Goal: Transaction & Acquisition: Download file/media

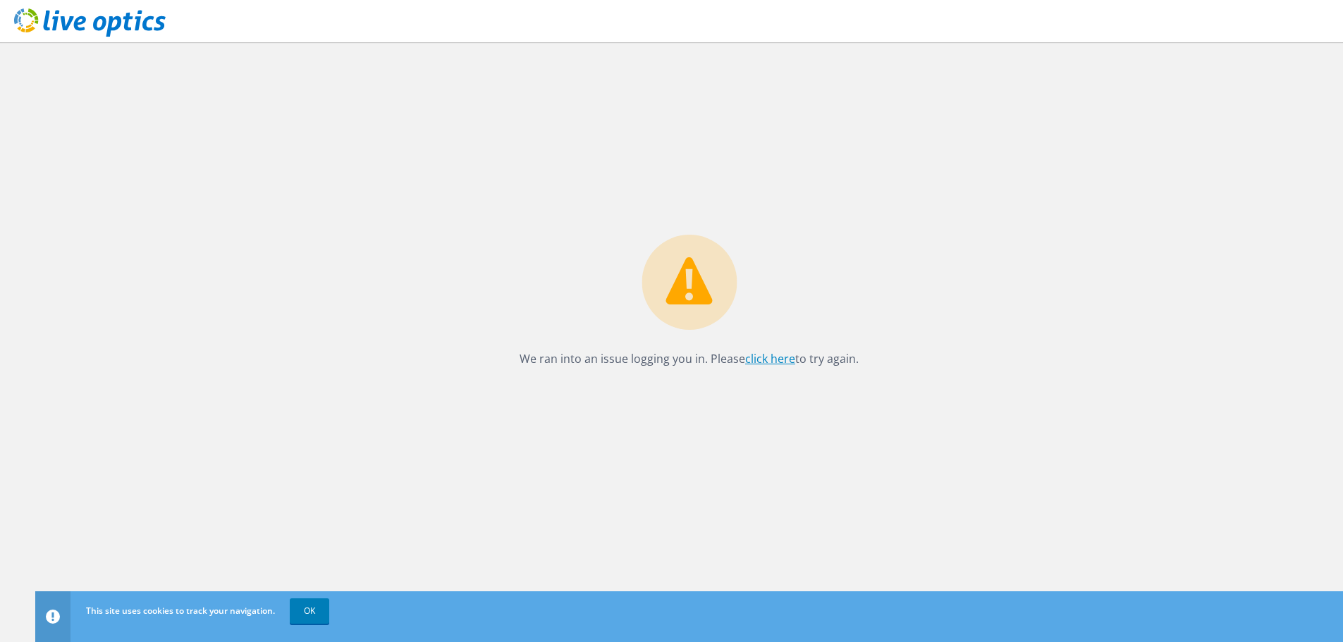
click at [762, 362] on link "click here" at bounding box center [770, 359] width 50 height 16
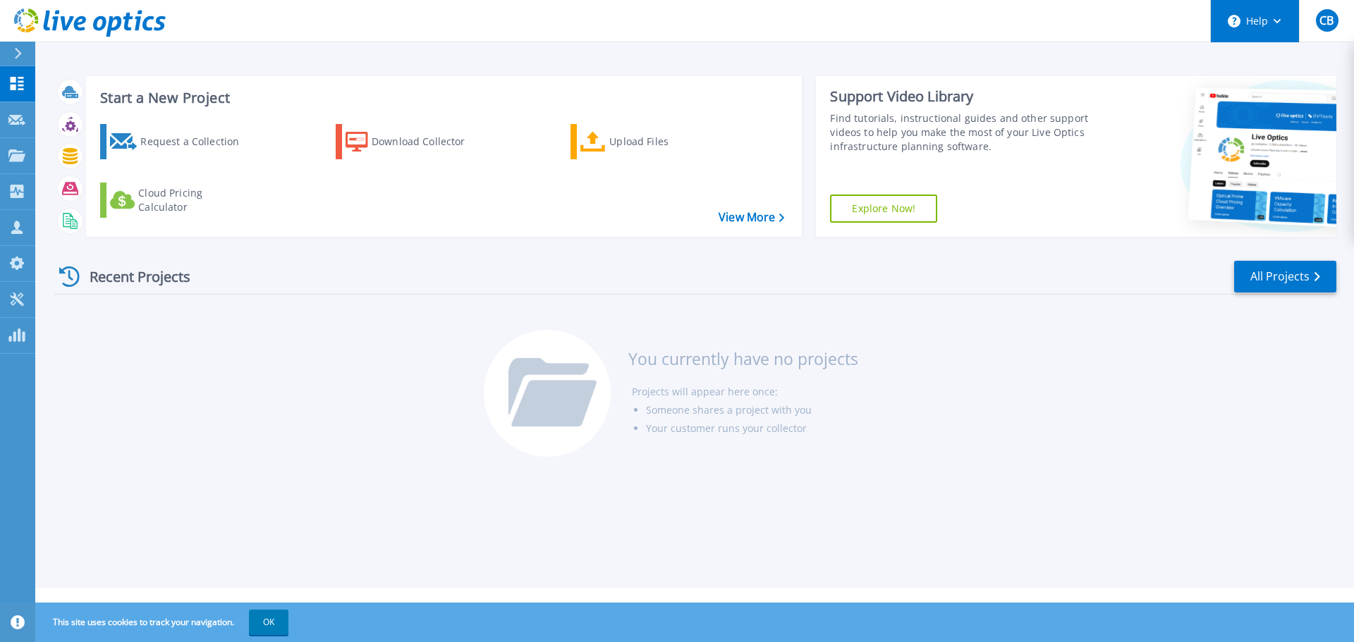
click at [1274, 17] on button "Help" at bounding box center [1254, 21] width 88 height 42
click at [1335, 14] on div "CB" at bounding box center [1327, 20] width 23 height 23
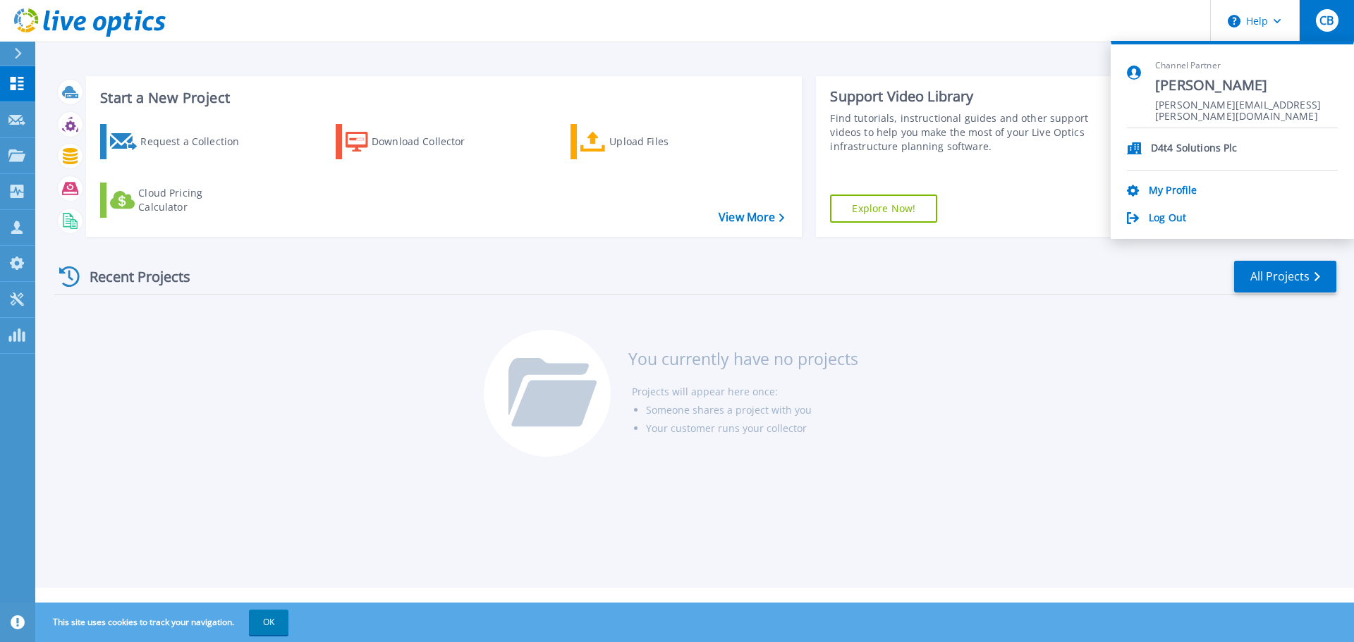
click at [1230, 107] on span "[PERSON_NAME][EMAIL_ADDRESS][PERSON_NAME][DOMAIN_NAME]" at bounding box center [1246, 105] width 183 height 13
click at [1201, 107] on span "[PERSON_NAME][EMAIL_ADDRESS][PERSON_NAME][DOMAIN_NAME]" at bounding box center [1246, 105] width 183 height 13
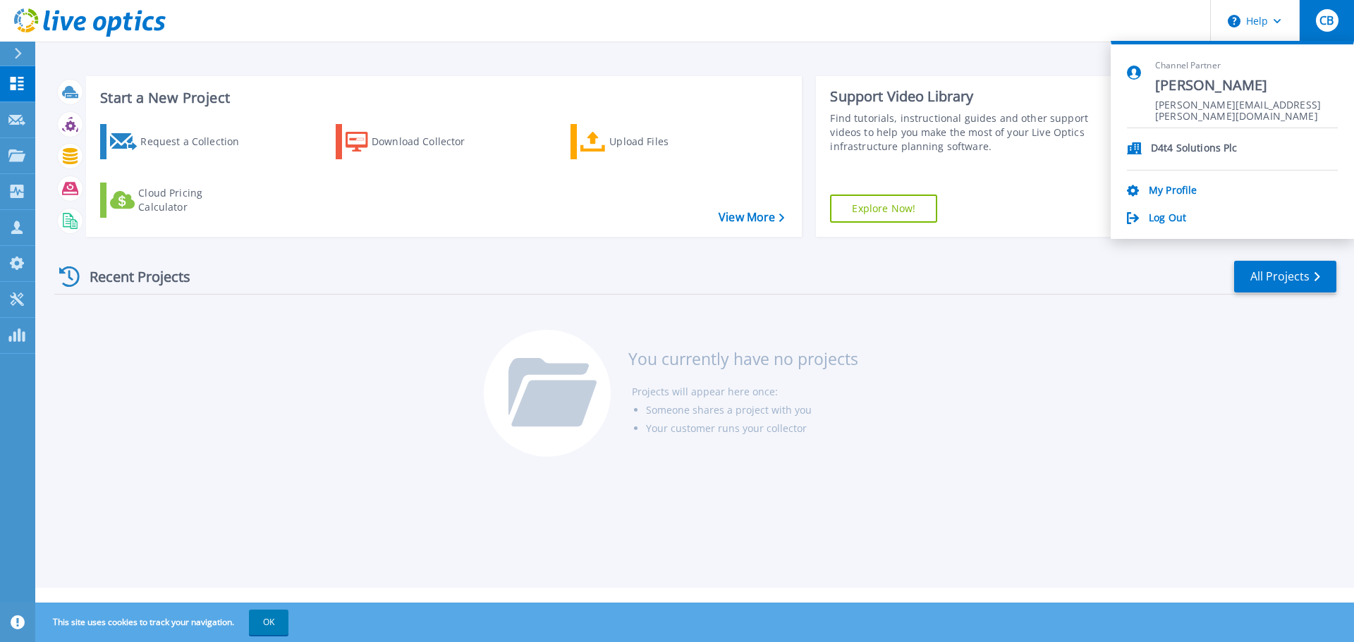
click at [1191, 87] on span "[PERSON_NAME]" at bounding box center [1246, 85] width 183 height 19
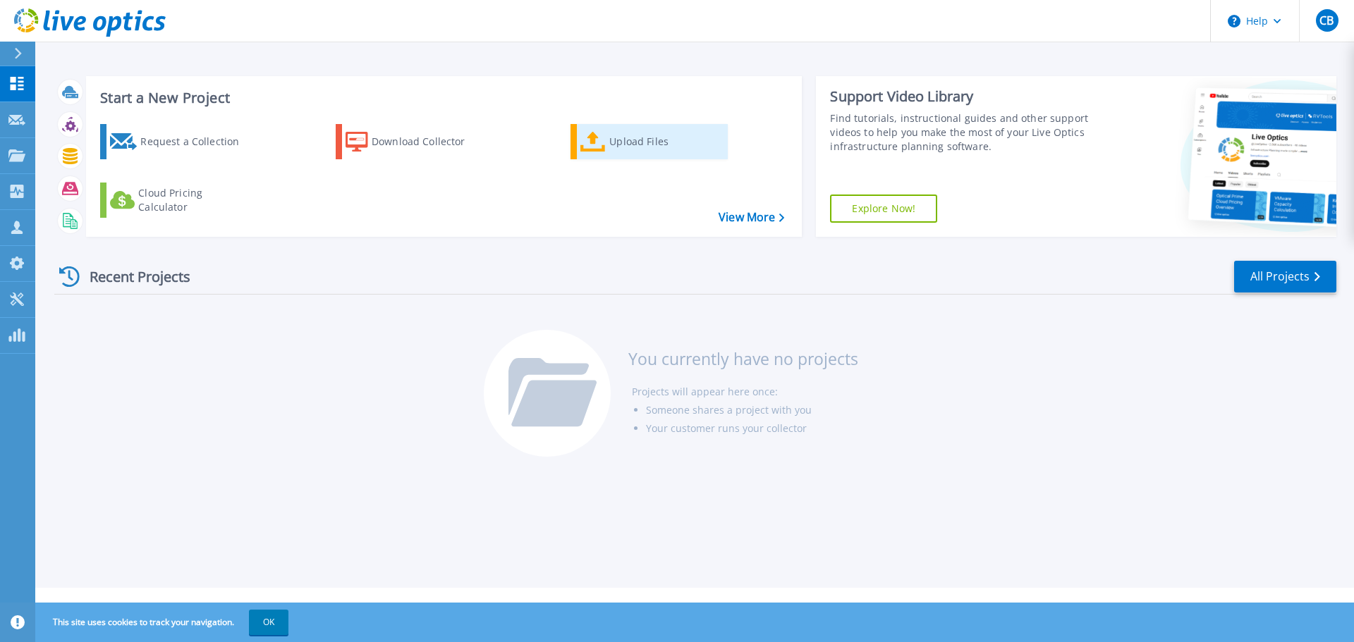
click at [654, 147] on div "Upload Files" at bounding box center [665, 142] width 113 height 28
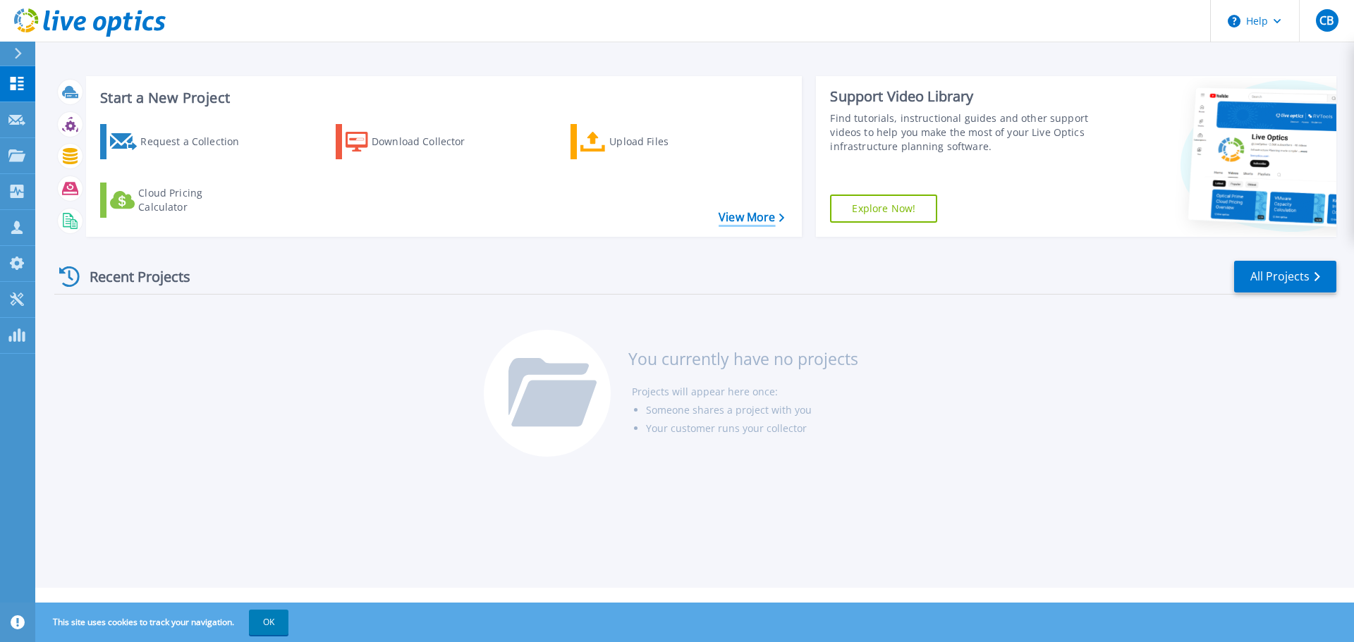
click at [761, 211] on link "View More" at bounding box center [751, 217] width 66 height 13
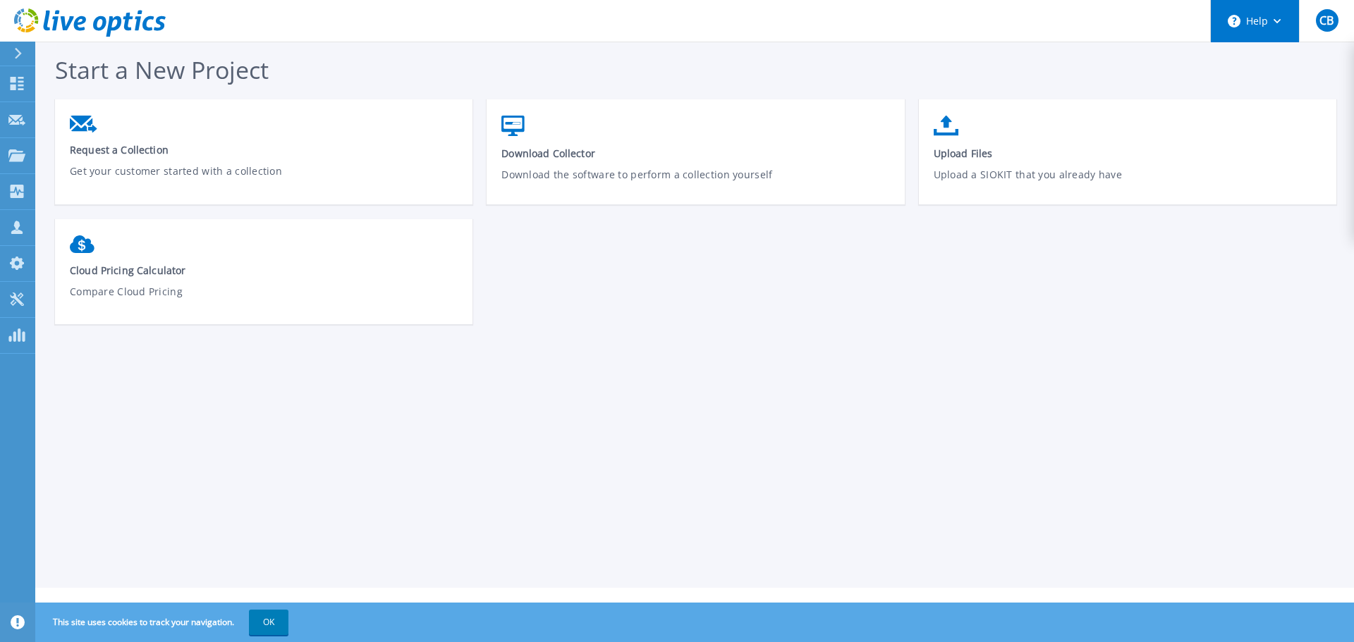
click at [1261, 18] on button "Help" at bounding box center [1254, 21] width 88 height 42
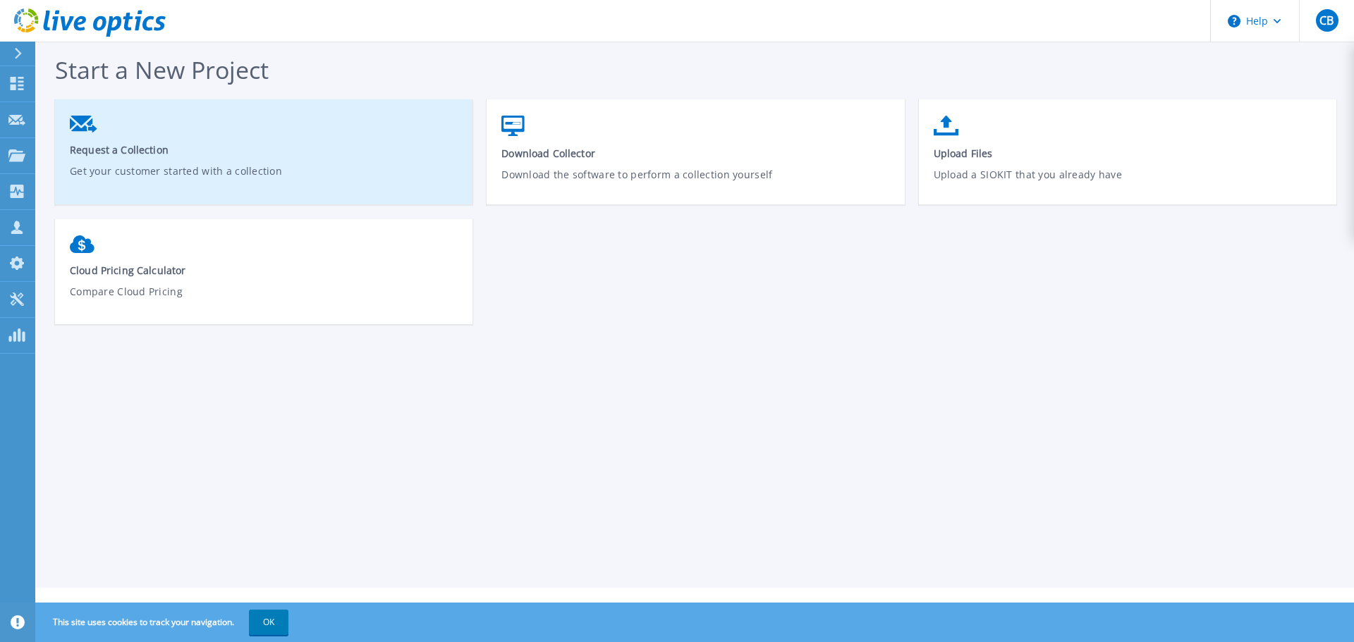
click at [111, 152] on span "Request a Collection" at bounding box center [264, 149] width 388 height 13
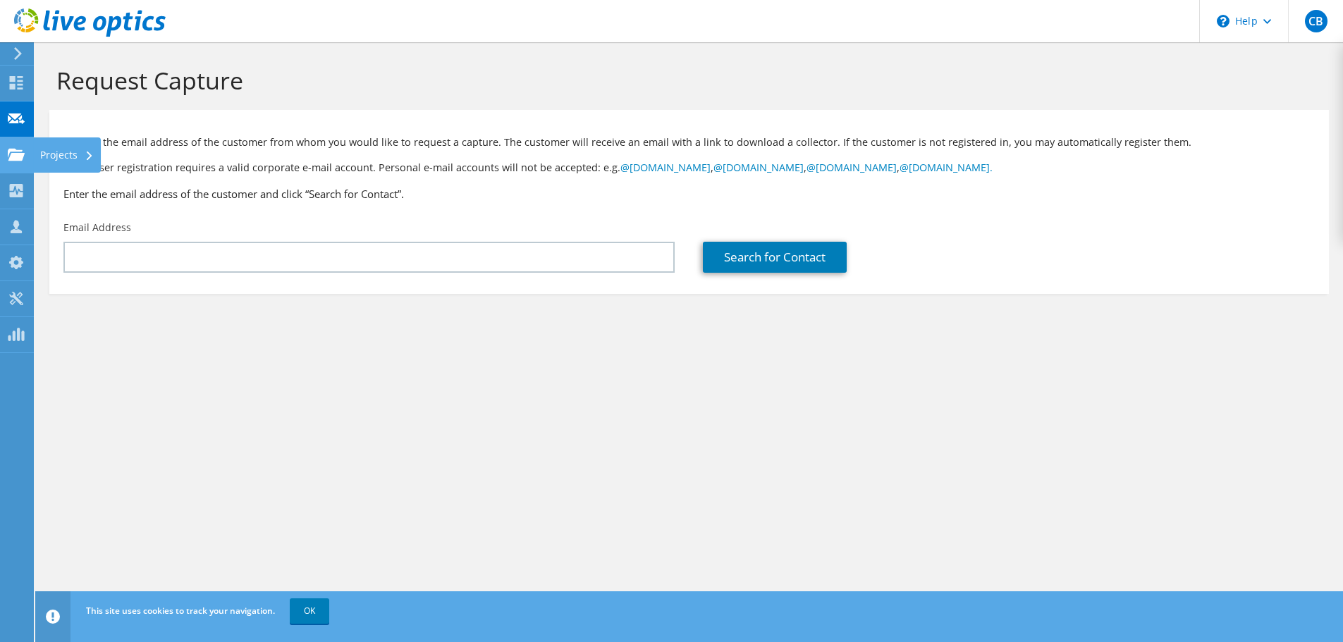
click at [71, 159] on div "Projects" at bounding box center [67, 154] width 68 height 35
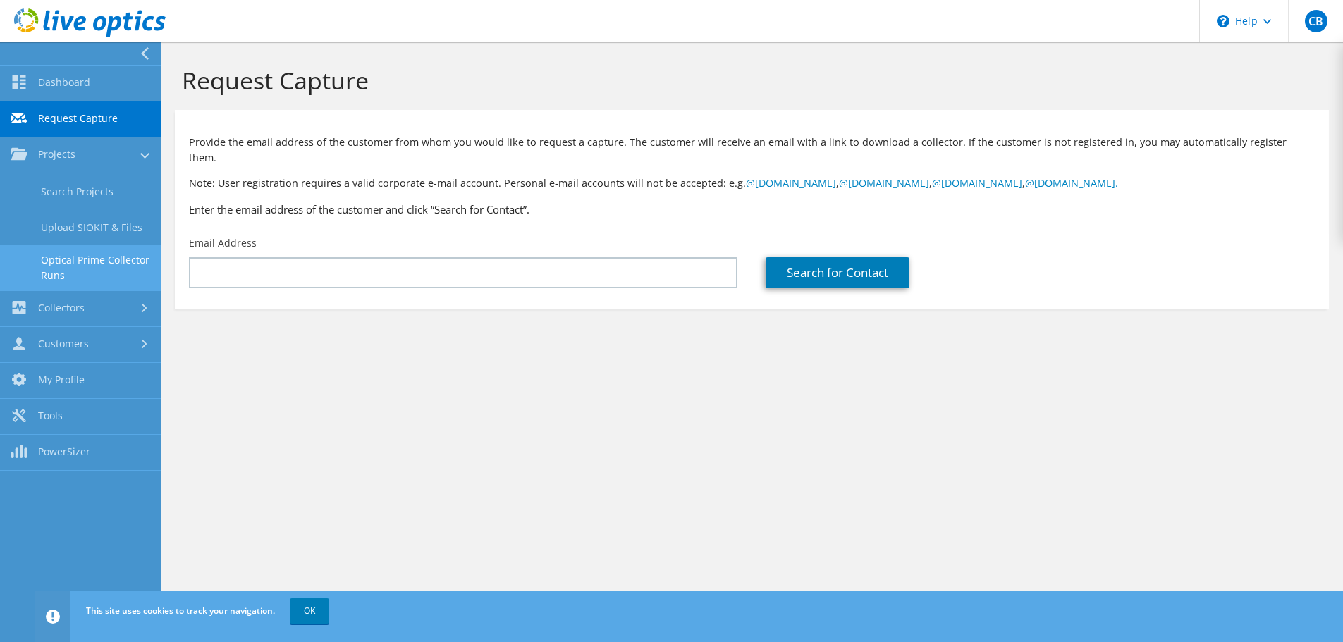
click at [77, 273] on link "Optical Prime Collector Runs" at bounding box center [80, 267] width 161 height 45
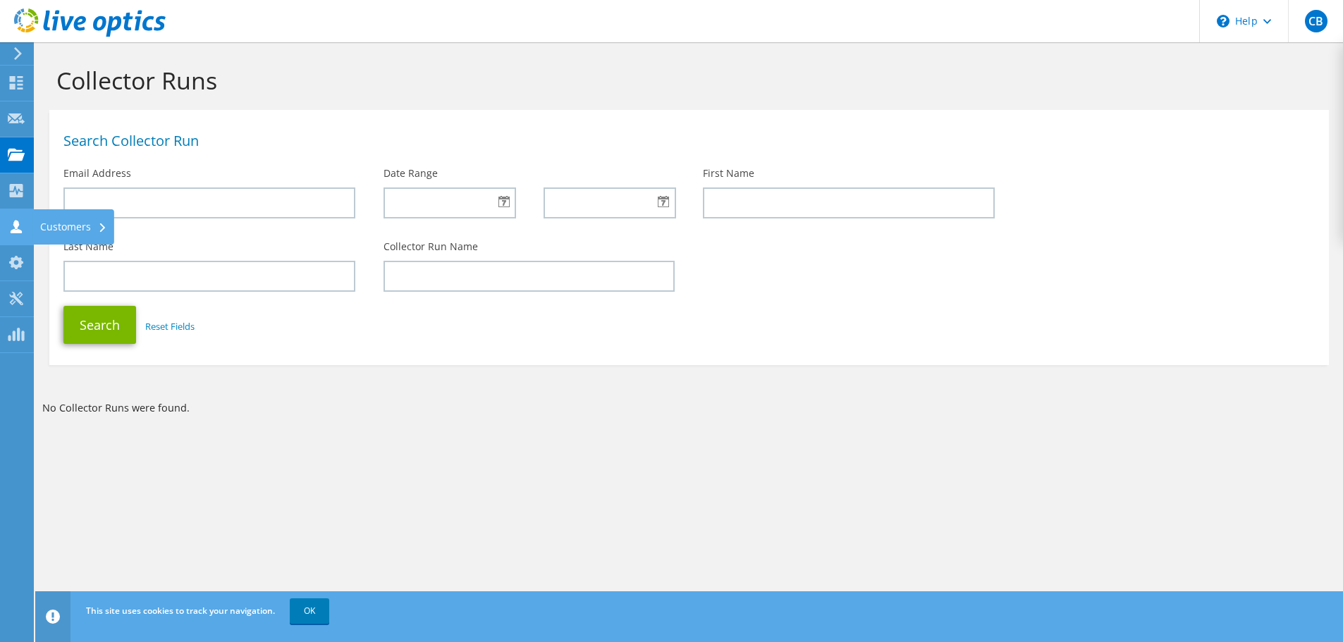
click at [13, 235] on div at bounding box center [16, 229] width 17 height 16
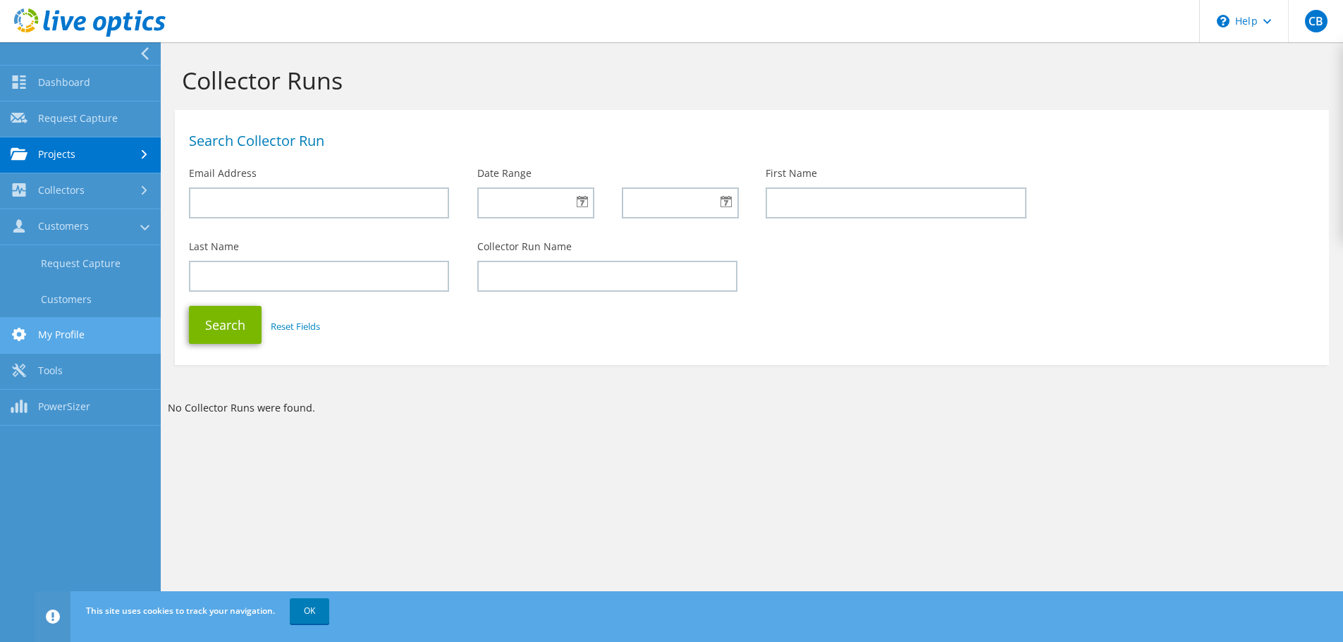
click at [60, 345] on link "My Profile" at bounding box center [80, 336] width 161 height 36
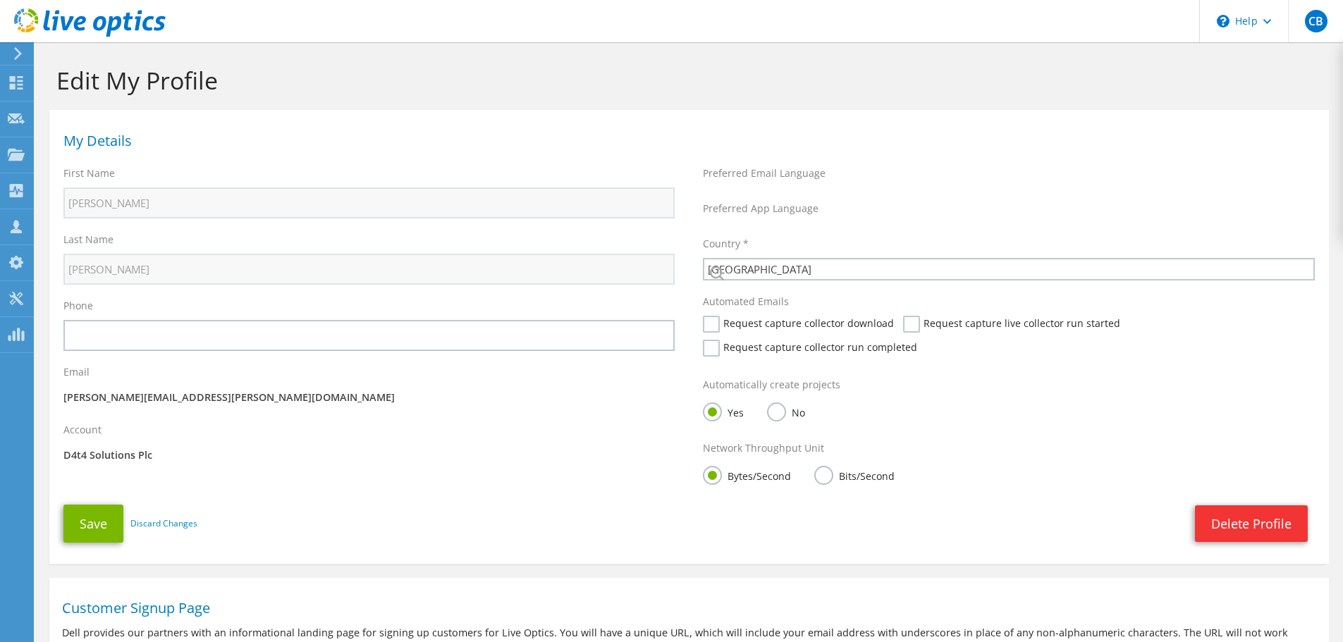
select select "75"
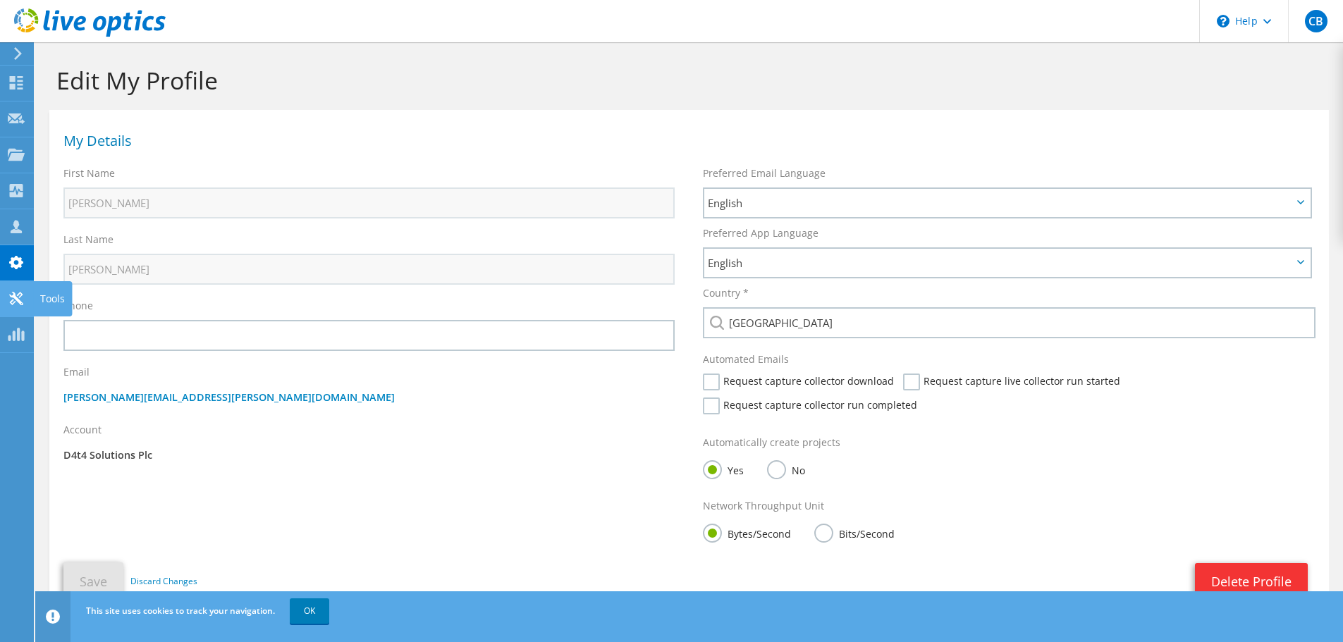
click at [8, 298] on icon at bounding box center [16, 298] width 17 height 13
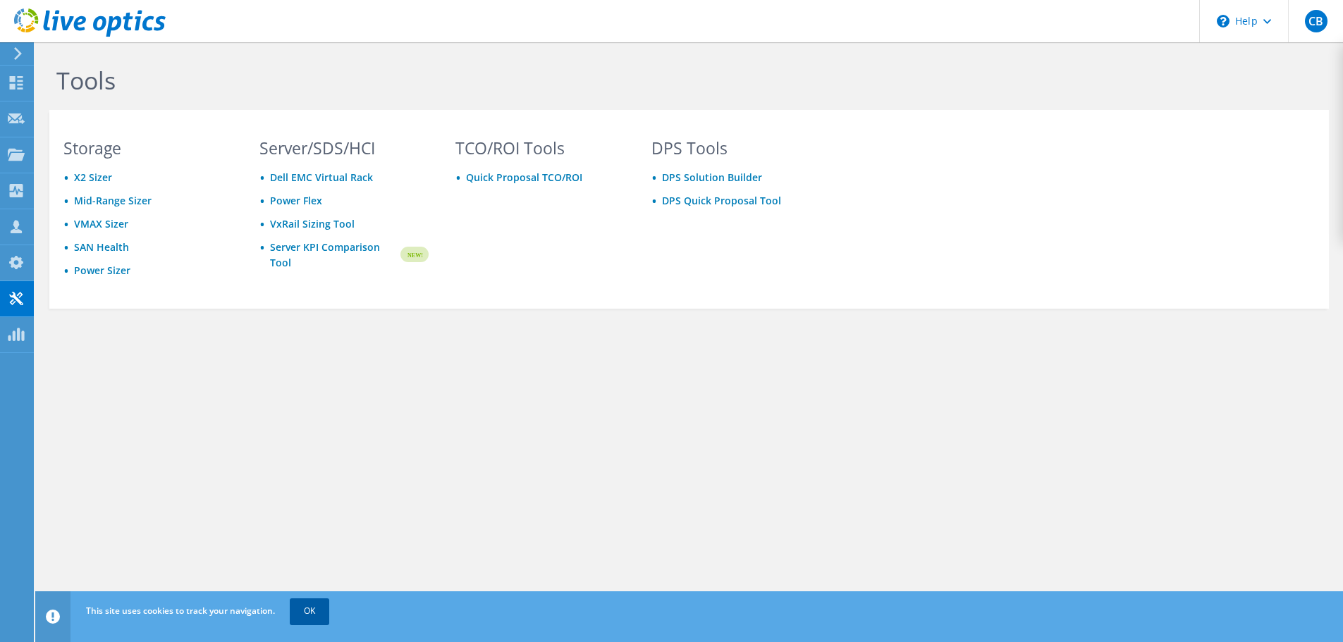
click at [311, 613] on link "OK" at bounding box center [309, 611] width 39 height 25
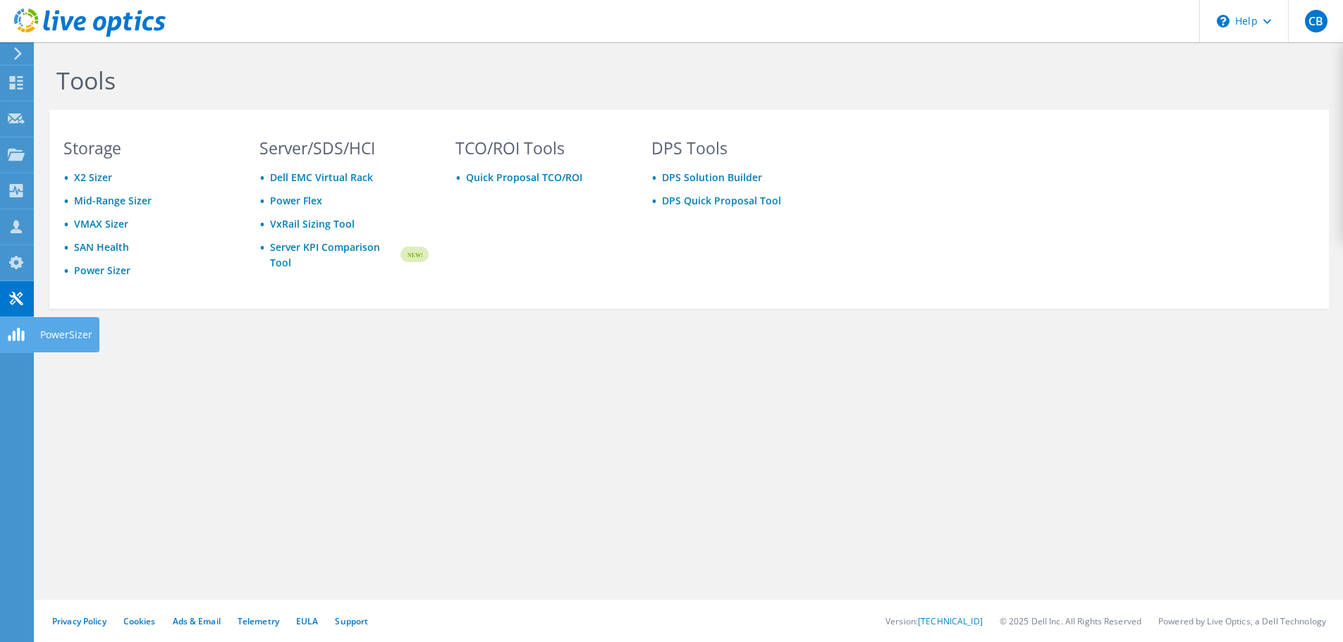
click at [15, 333] on use at bounding box center [16, 334] width 16 height 13
click at [301, 204] on link "Power Flex" at bounding box center [296, 200] width 52 height 13
click at [18, 82] on icon at bounding box center [16, 82] width 17 height 13
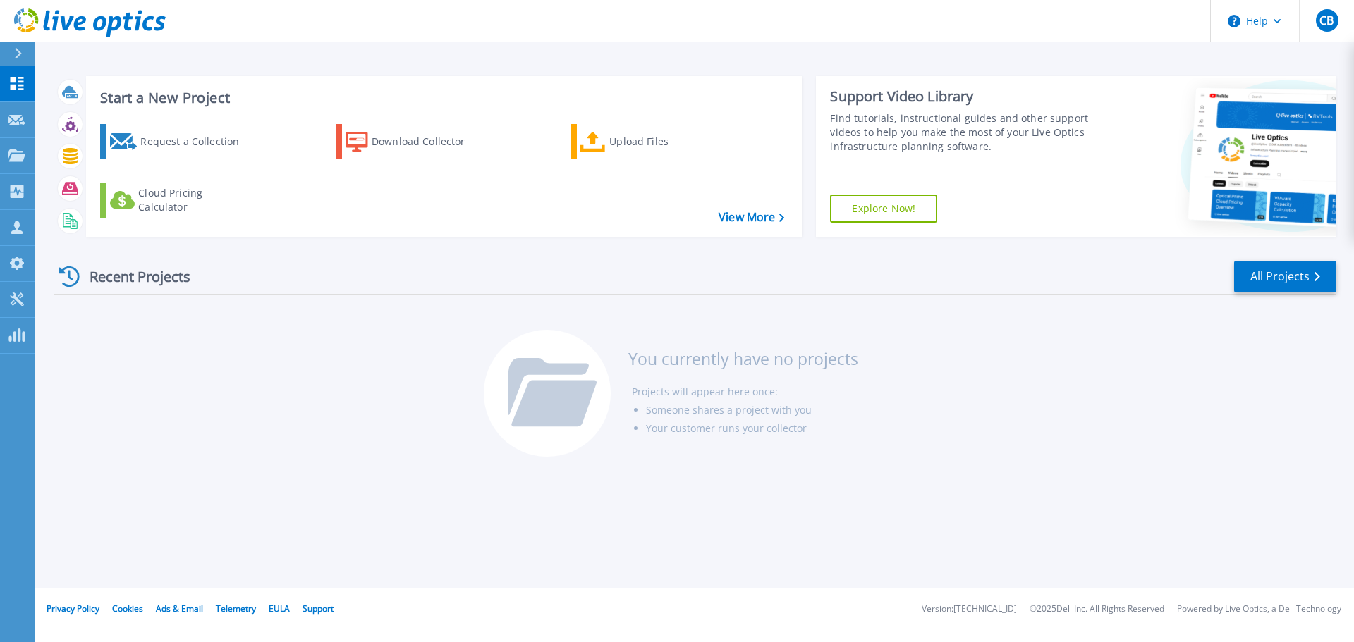
click at [18, 56] on icon at bounding box center [18, 53] width 7 height 11
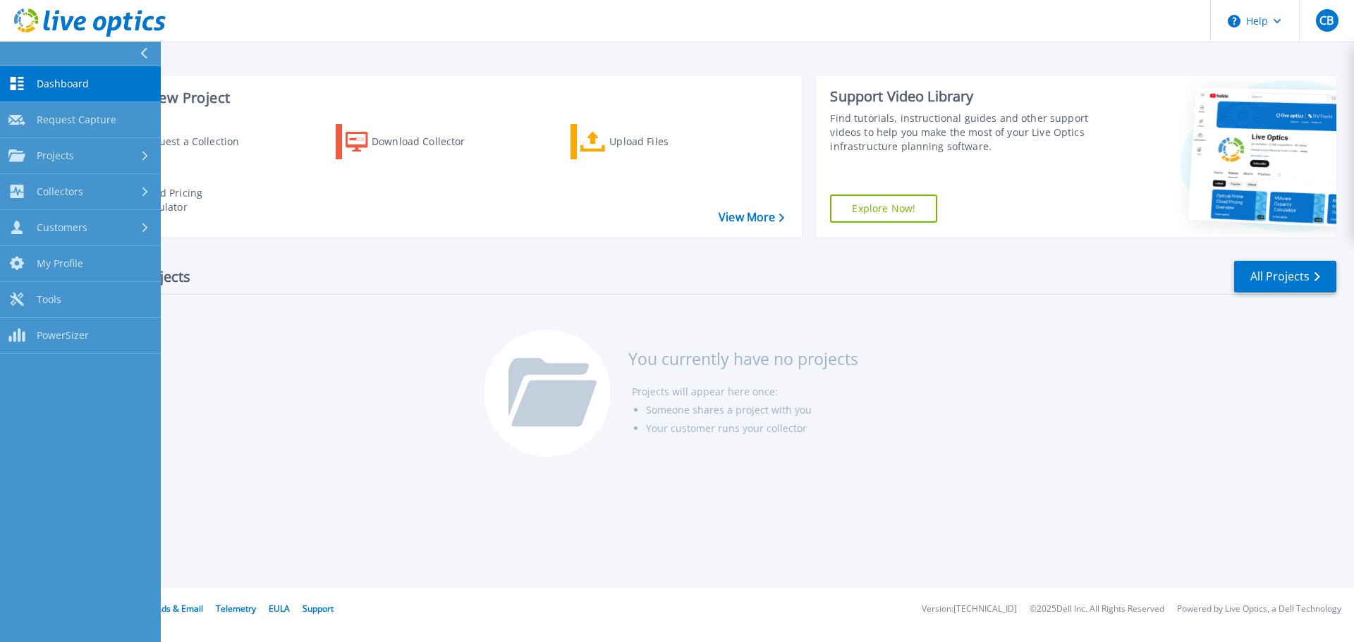
click at [400, 393] on div "Recent Projects All Projects You currently have no projects Projects will appea…" at bounding box center [695, 359] width 1282 height 223
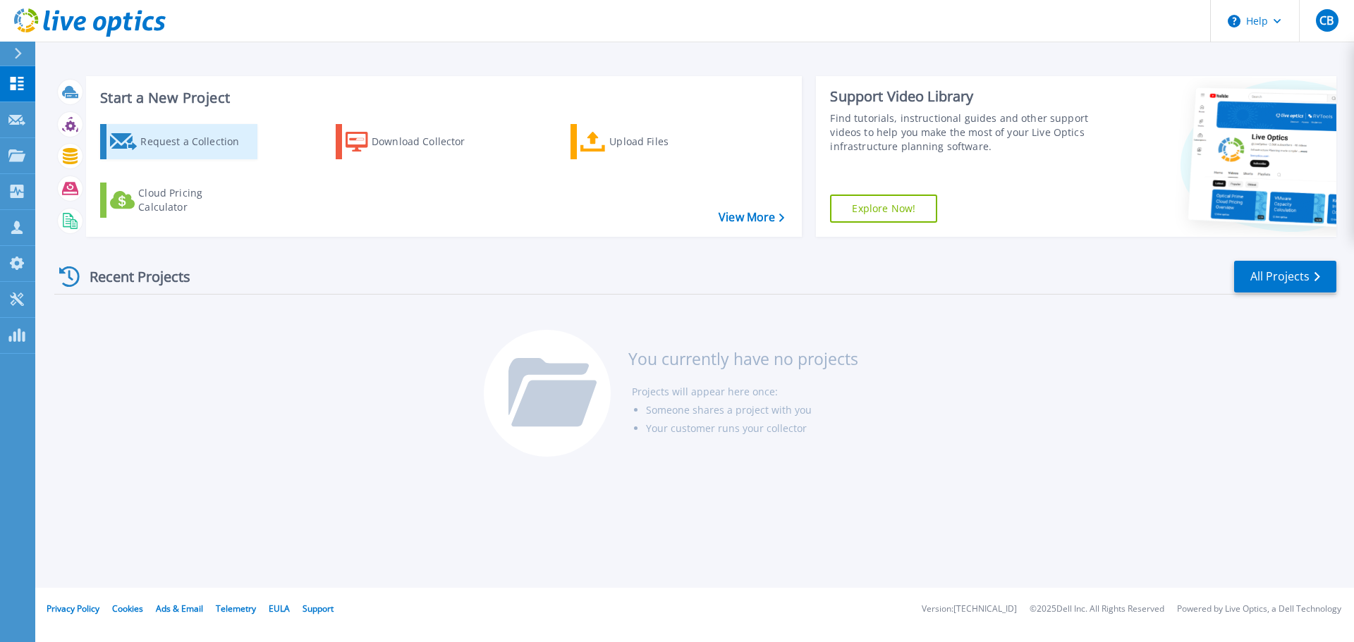
click at [223, 145] on div "Request a Collection" at bounding box center [196, 142] width 113 height 28
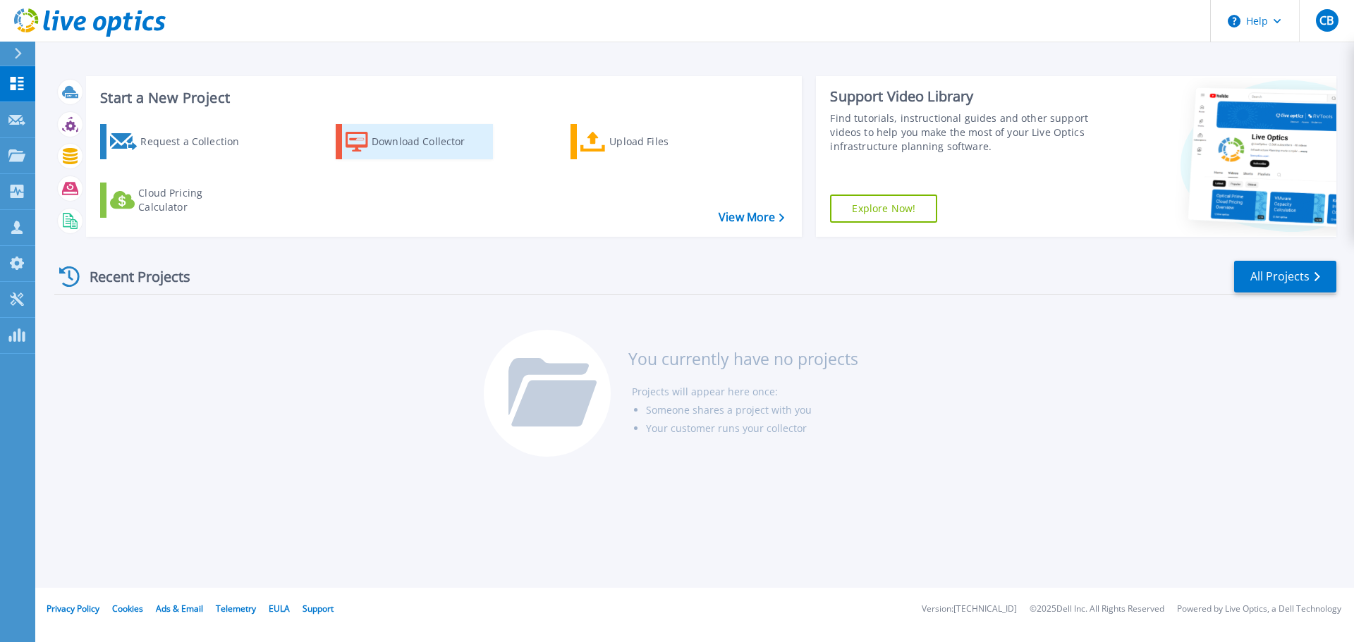
click at [371, 146] on link "Download Collector" at bounding box center [414, 141] width 157 height 35
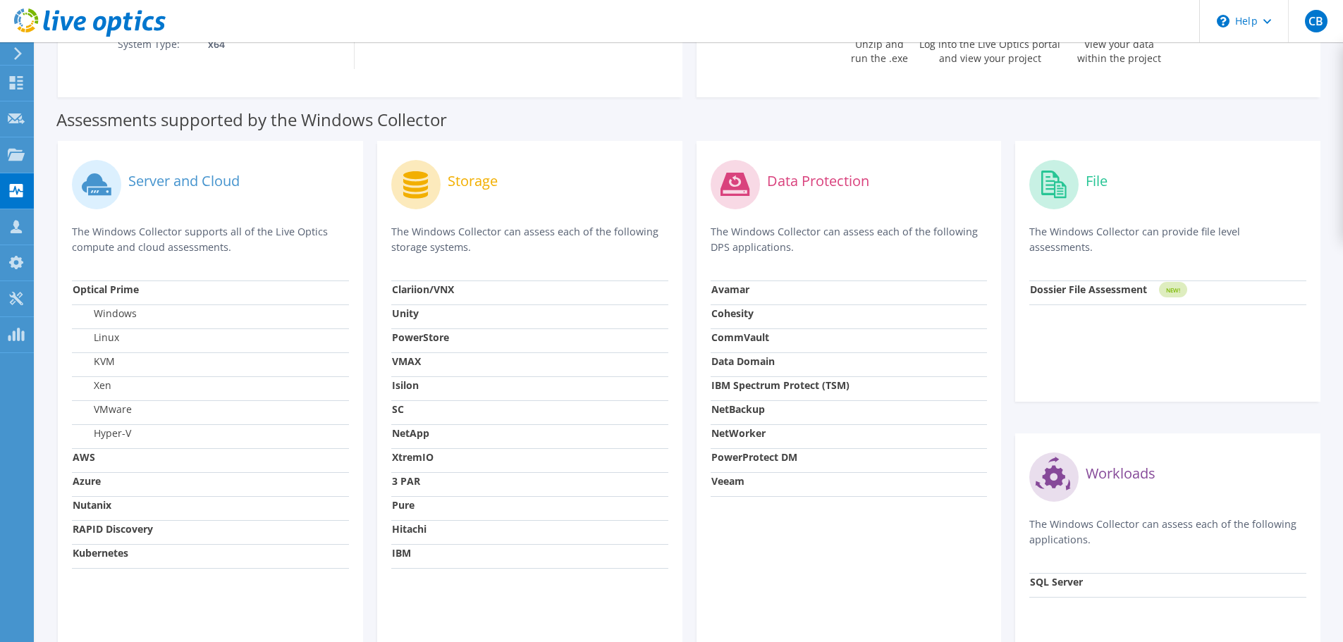
scroll to position [352, 0]
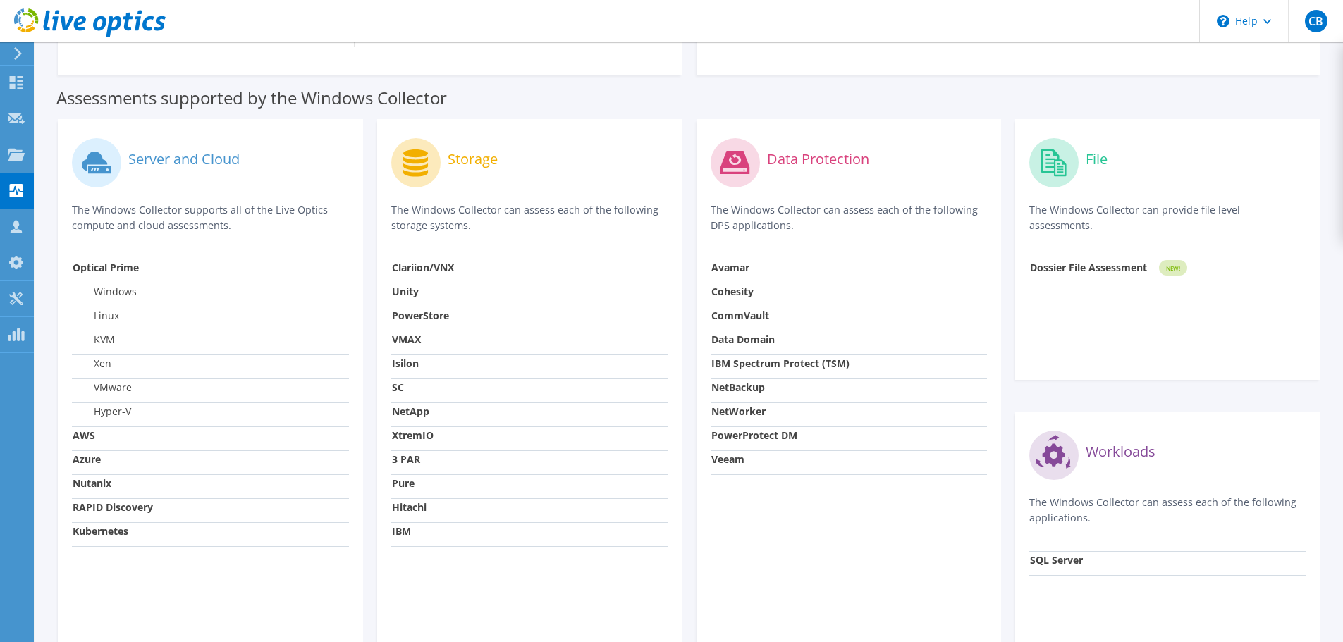
drag, startPoint x: 453, startPoint y: 211, endPoint x: 484, endPoint y: 232, distance: 37.5
click at [484, 232] on p "The Windows Collector can assess each of the following storage systems." at bounding box center [529, 217] width 277 height 31
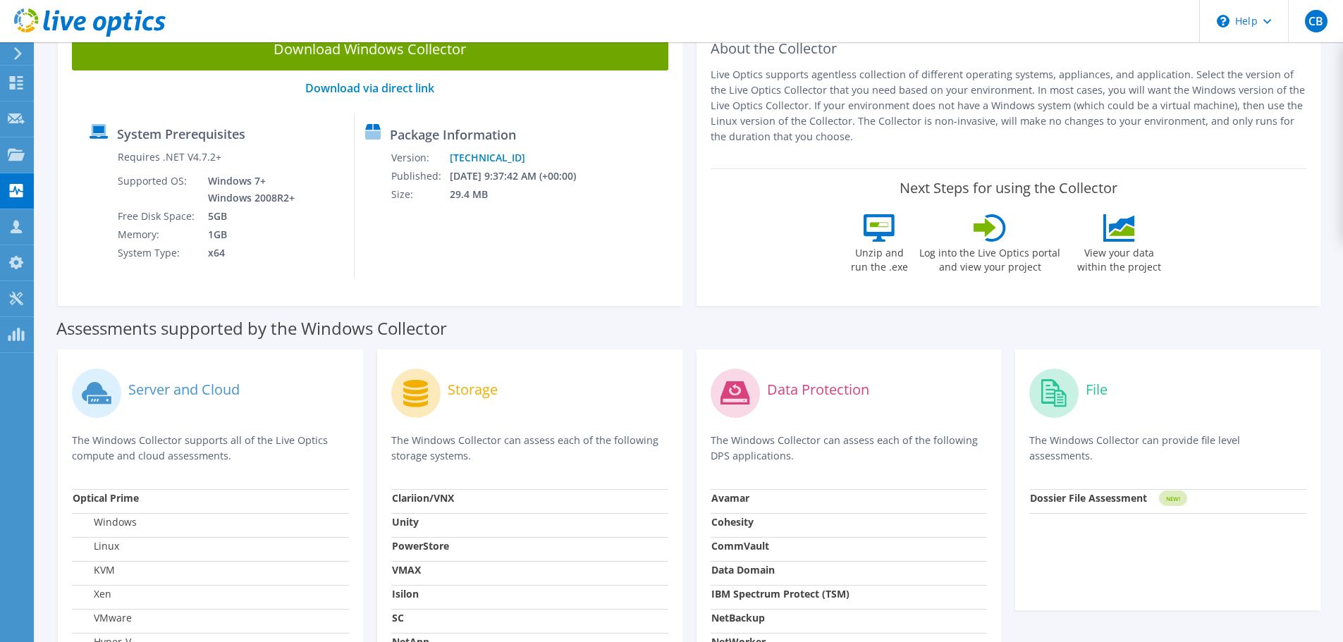
scroll to position [0, 0]
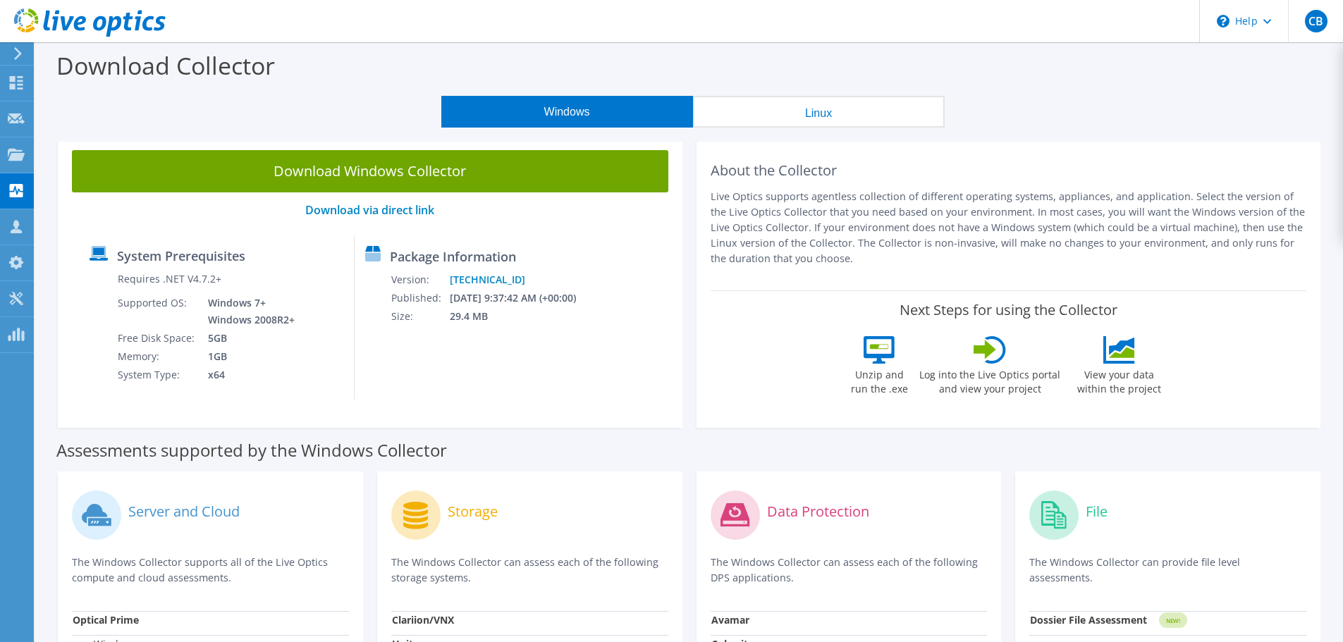
click at [840, 111] on button "Linux" at bounding box center [819, 112] width 252 height 32
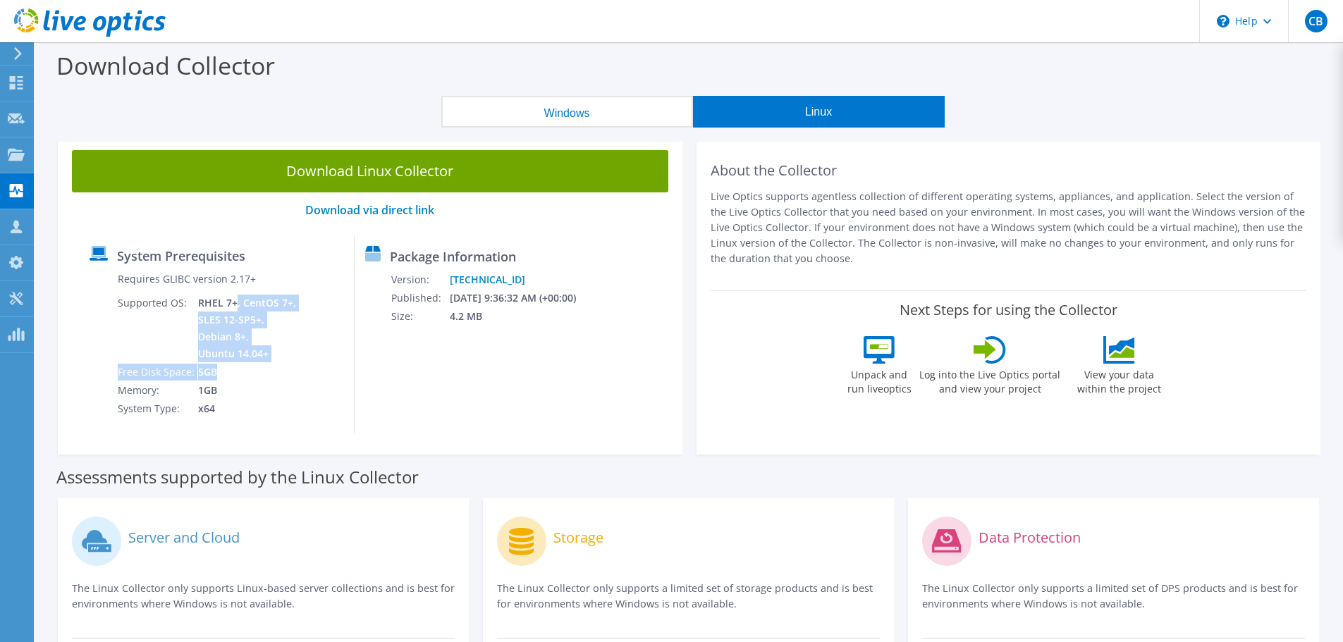
drag, startPoint x: 232, startPoint y: 301, endPoint x: 277, endPoint y: 364, distance: 77.9
click at [277, 364] on tbody "Requires GLIBC version 2.17+ Supported OS: RHEL 7+, CentOS 7+, SLES 12-SP5+, De…" at bounding box center [208, 344] width 182 height 148
click at [277, 364] on td "5GB" at bounding box center [248, 372] width 102 height 18
click at [525, 121] on button "Windows" at bounding box center [567, 112] width 252 height 32
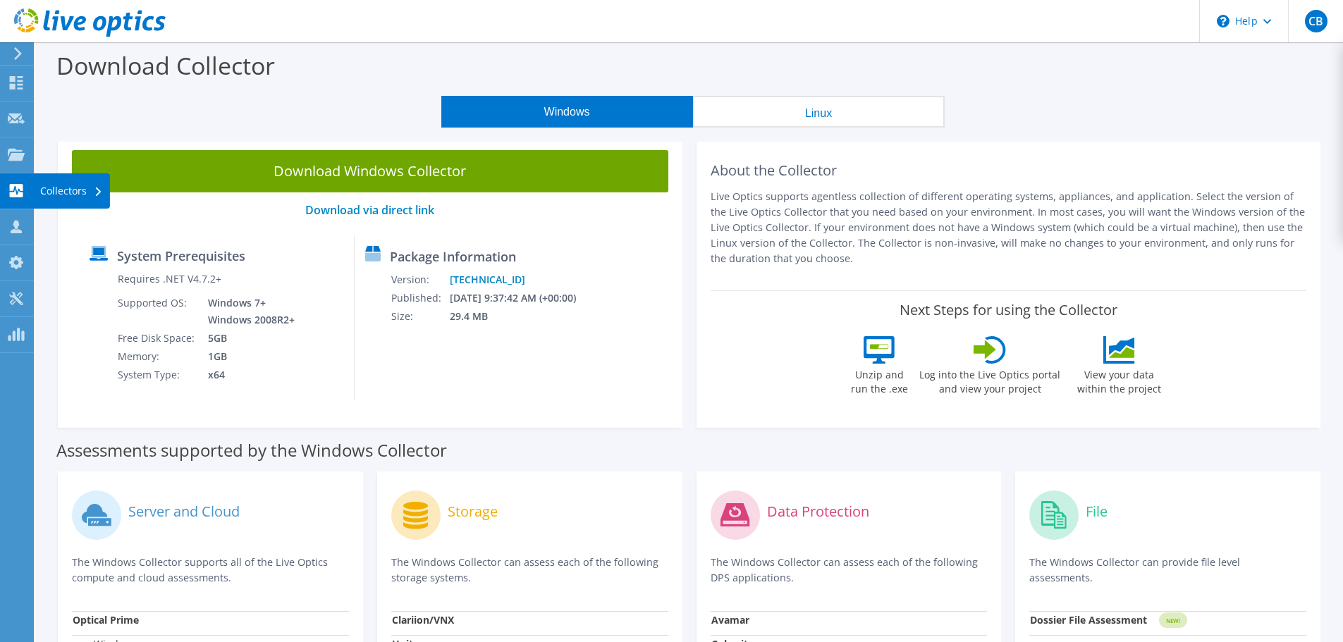
click at [59, 185] on div "Collectors" at bounding box center [71, 190] width 77 height 35
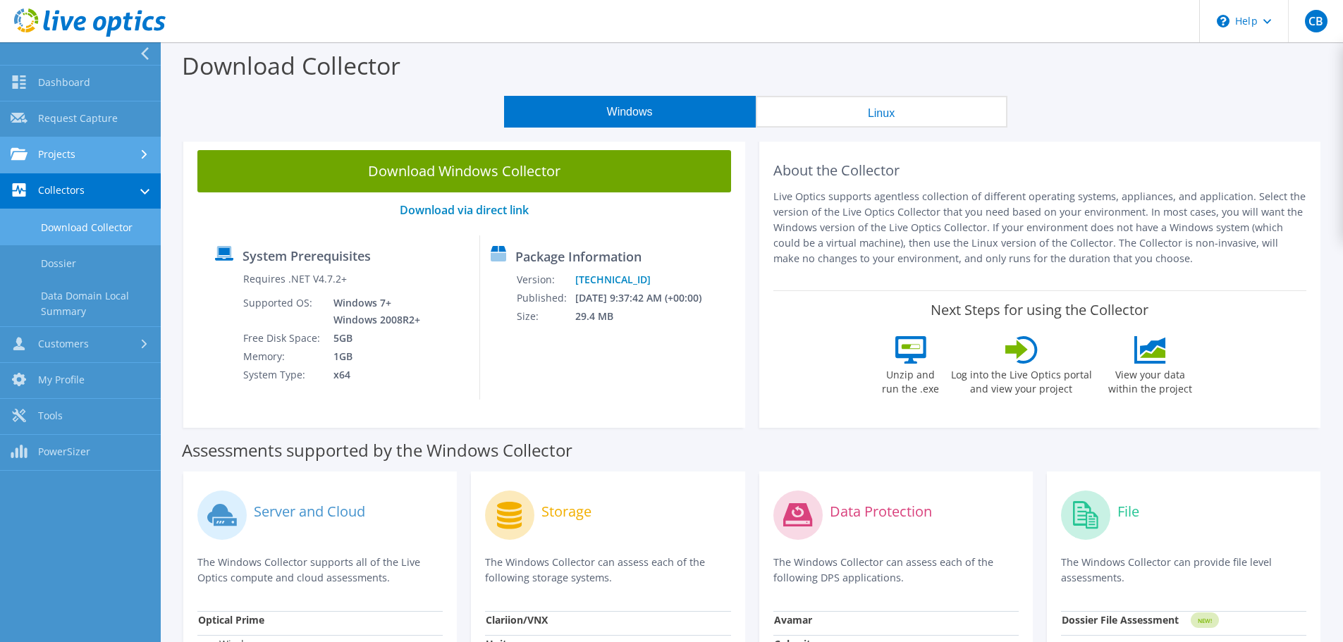
click at [61, 162] on link "Projects" at bounding box center [80, 155] width 161 height 36
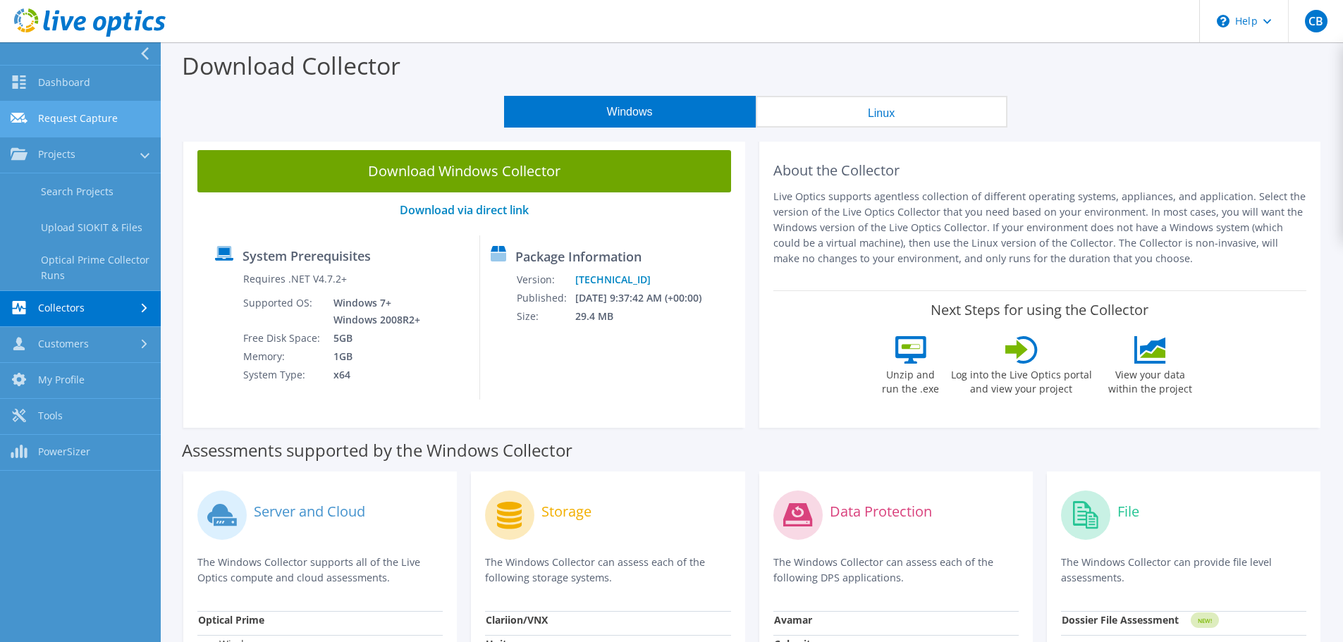
click at [58, 123] on link "Request Capture" at bounding box center [80, 120] width 161 height 36
